Goal: Task Accomplishment & Management: Complete application form

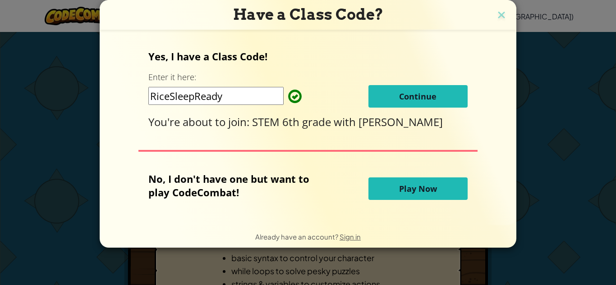
click at [266, 94] on input "RiceSleepReady" at bounding box center [215, 96] width 135 height 18
type input "R"
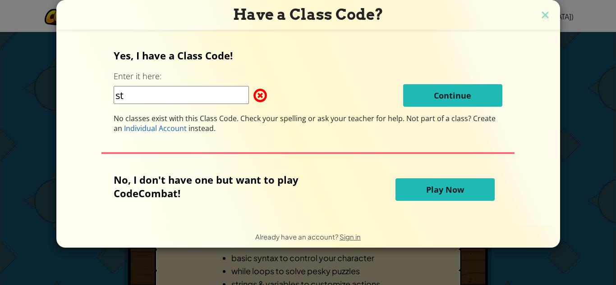
type input "s"
click at [189, 95] on input "markeen 12" at bounding box center [181, 95] width 135 height 18
type input "m"
click at [546, 17] on img at bounding box center [545, 16] width 12 height 14
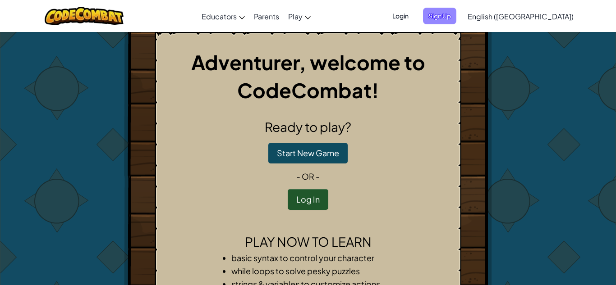
click at [456, 18] on span "Sign Up" at bounding box center [439, 16] width 33 height 17
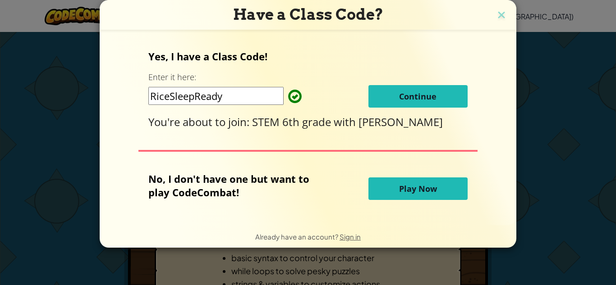
click at [408, 97] on span "Continue" at bounding box center [417, 96] width 37 height 11
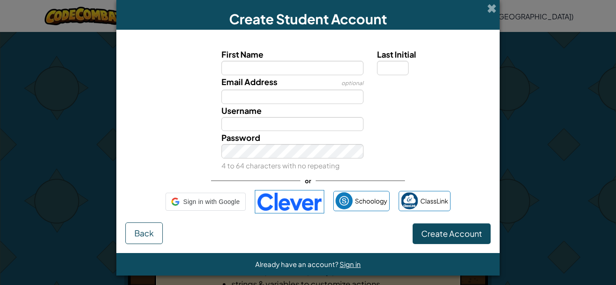
click at [408, 97] on div "Email Address optional" at bounding box center [308, 89] width 374 height 29
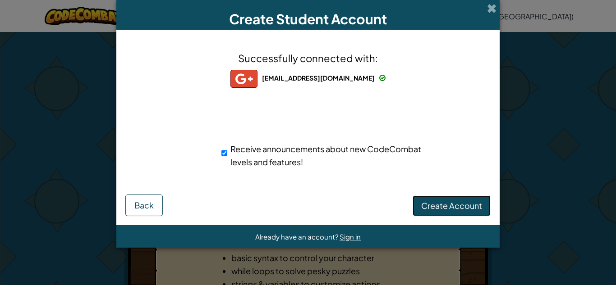
click at [420, 206] on button "Create Account" at bounding box center [452, 206] width 78 height 21
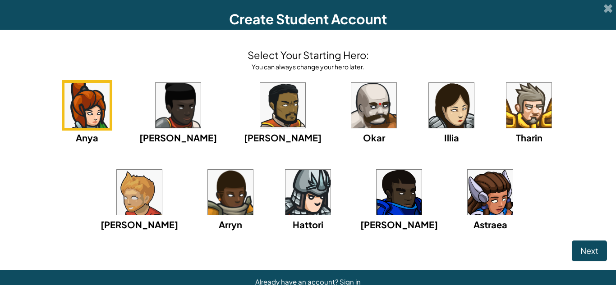
click at [351, 98] on img at bounding box center [373, 105] width 45 height 45
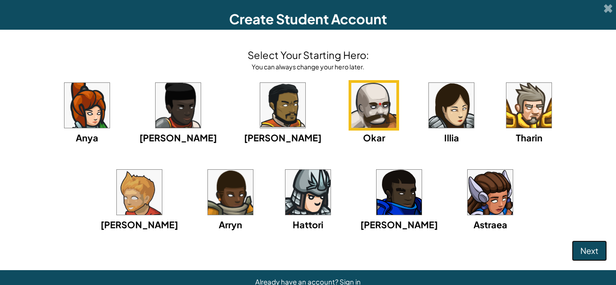
click at [575, 256] on button "Next" at bounding box center [589, 251] width 35 height 21
